Goal: Complete application form

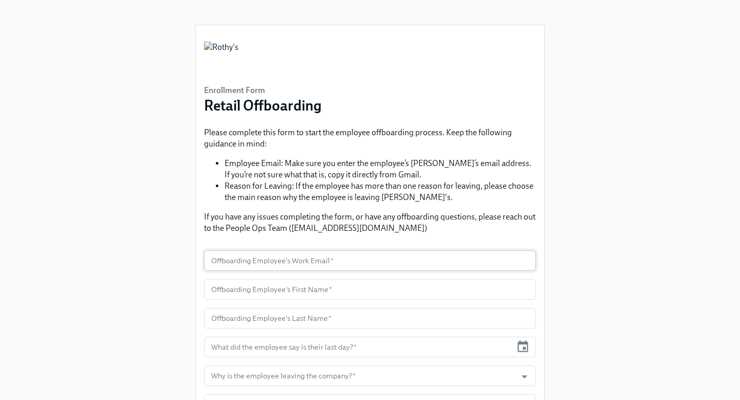
click at [295, 259] on input "text" at bounding box center [370, 260] width 332 height 21
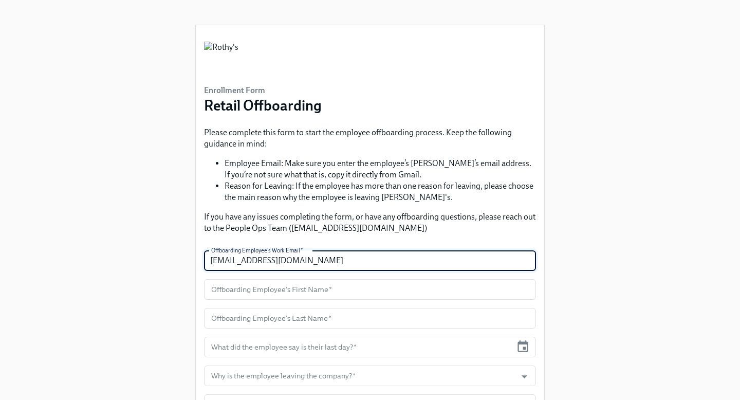
type input "fmartinez@rothys.com"
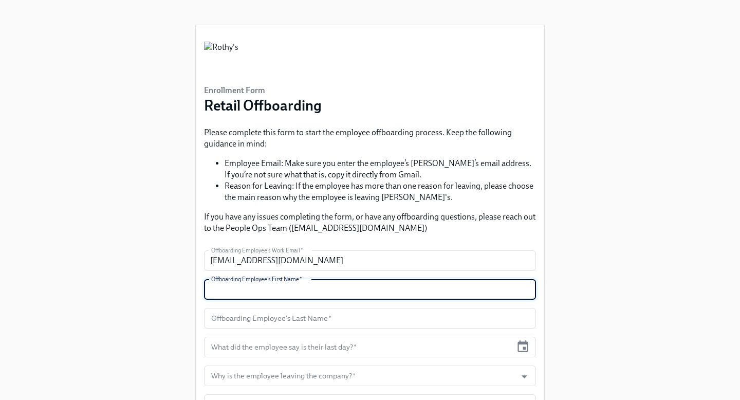
click at [295, 292] on input "text" at bounding box center [370, 289] width 332 height 21
type input "Francisca"
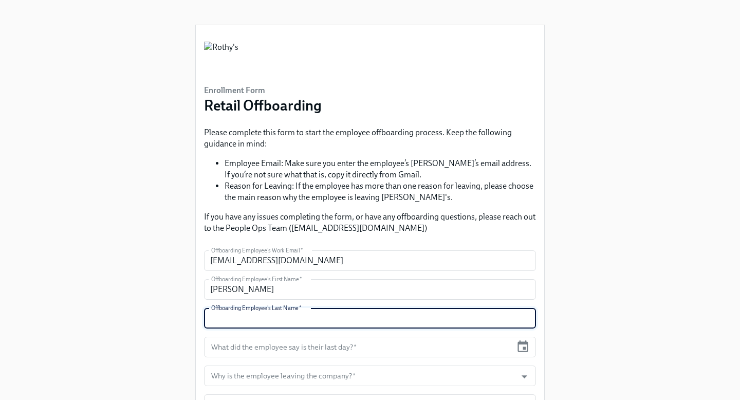
click at [311, 321] on input "text" at bounding box center [370, 318] width 332 height 21
type input "Martinez"
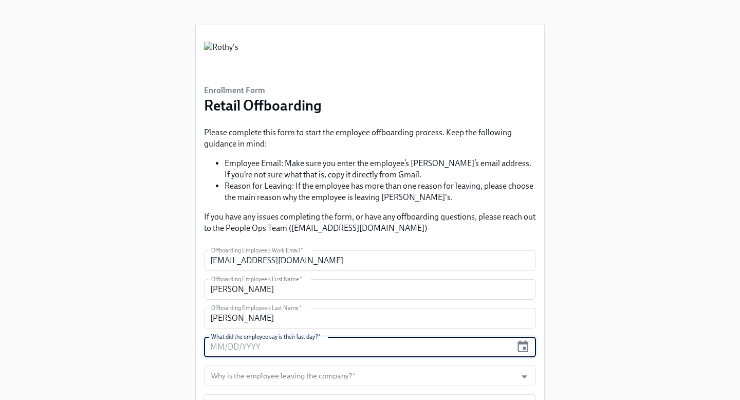
click at [336, 350] on input "text" at bounding box center [358, 347] width 308 height 21
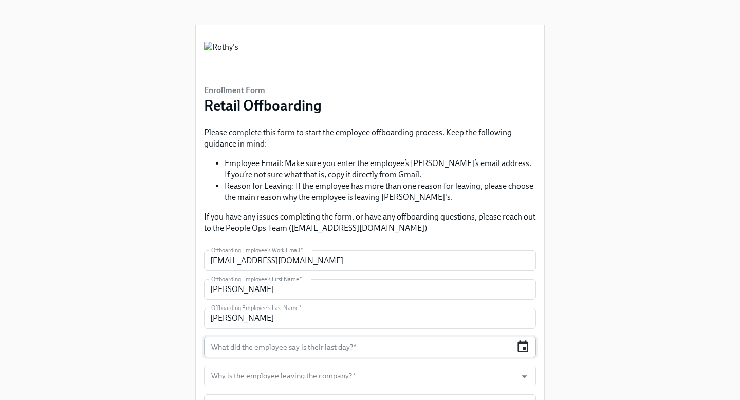
click at [525, 350] on icon "button" at bounding box center [523, 347] width 14 height 14
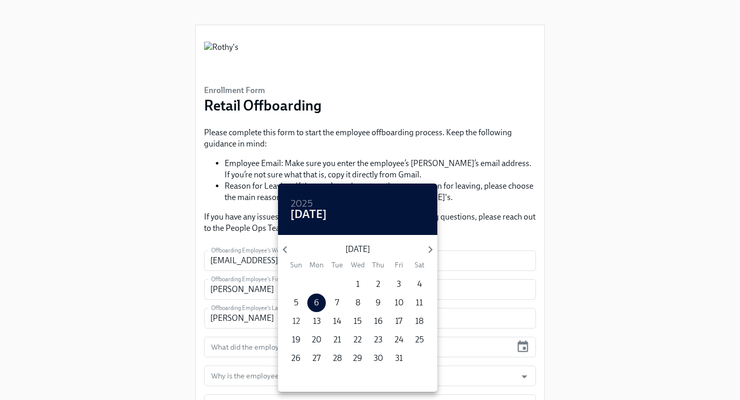
click at [295, 323] on p "12" at bounding box center [296, 320] width 8 height 11
type input "10/12/2025"
click at [234, 376] on div at bounding box center [370, 200] width 740 height 400
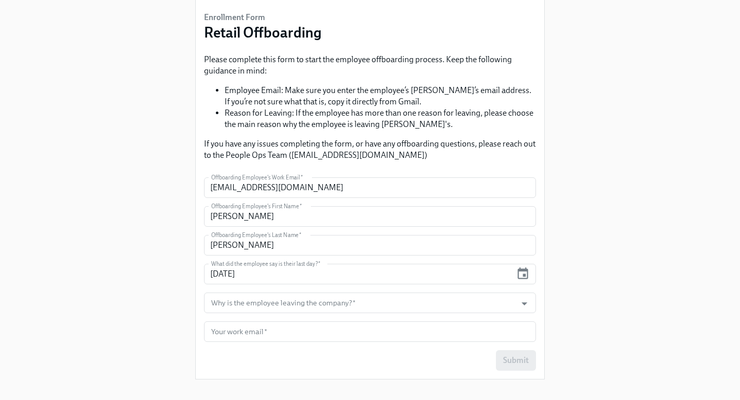
scroll to position [85, 0]
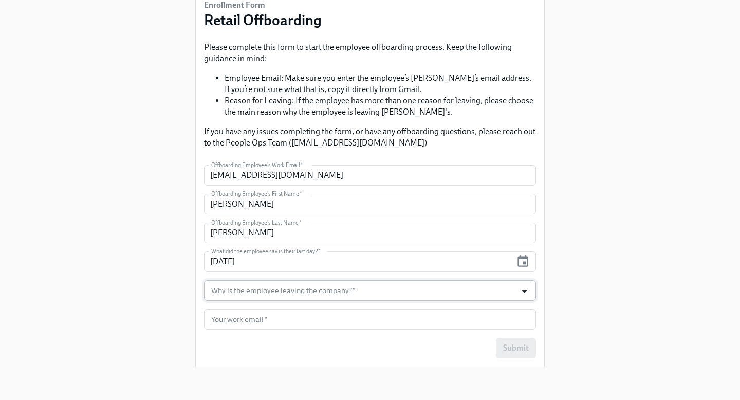
click at [526, 290] on icon "Open" at bounding box center [524, 291] width 14 height 14
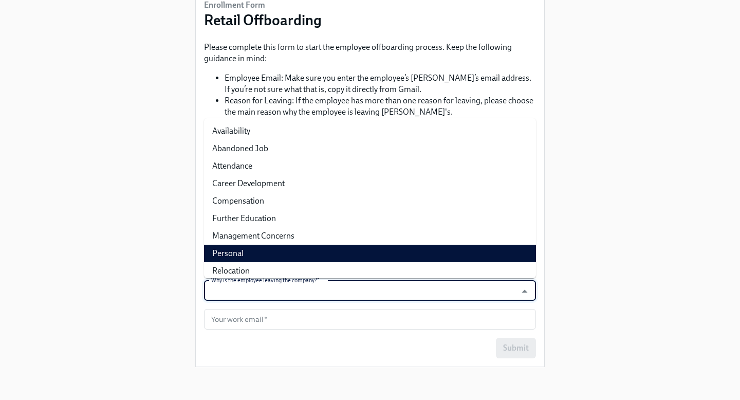
click at [426, 255] on li "Personal" at bounding box center [370, 253] width 332 height 17
type input "Personal"
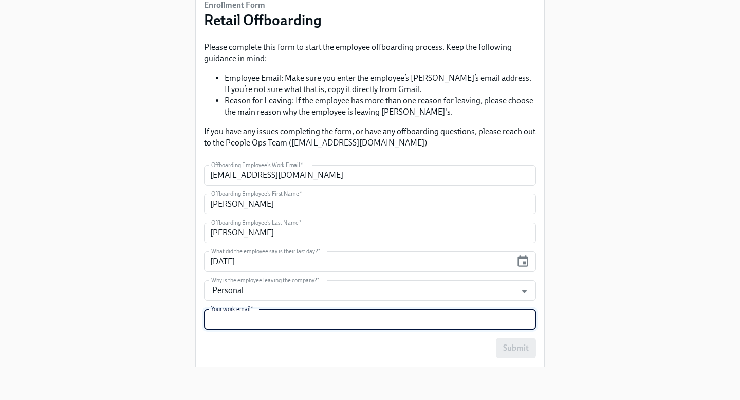
click at [355, 316] on input "text" at bounding box center [370, 319] width 332 height 21
type input "rortega@rothys.com"
click at [514, 341] on button "Submit" at bounding box center [516, 348] width 40 height 21
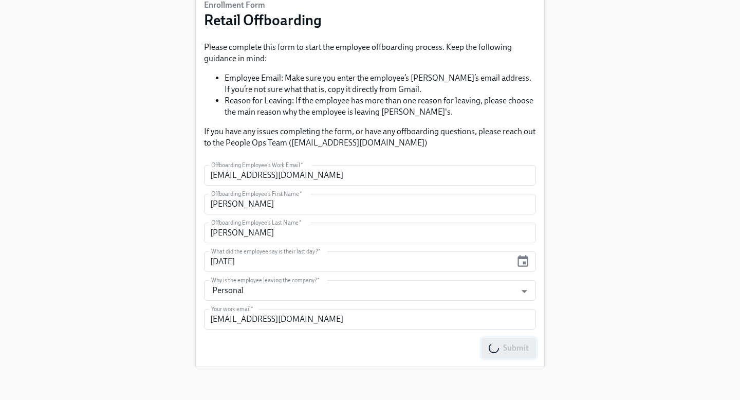
scroll to position [0, 0]
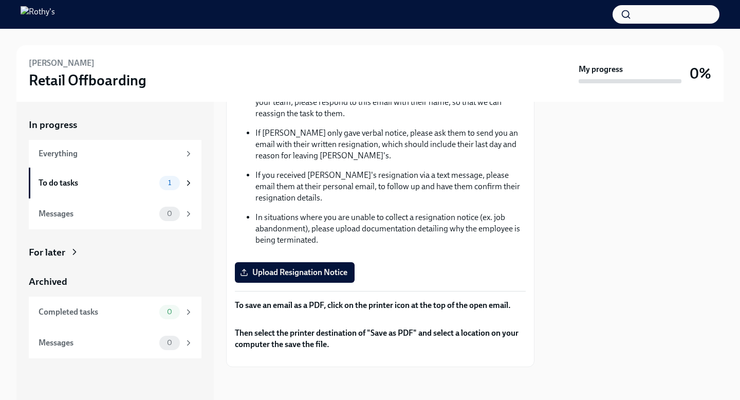
scroll to position [156, 0]
click at [330, 267] on span "Upload Resignation Notice" at bounding box center [294, 272] width 105 height 10
click at [0, 0] on input "Upload Resignation Notice" at bounding box center [0, 0] width 0 height 0
click at [321, 267] on span "Upload Resignation Notice" at bounding box center [294, 272] width 105 height 10
click at [0, 0] on input "Upload Resignation Notice" at bounding box center [0, 0] width 0 height 0
